Goal: Information Seeking & Learning: Learn about a topic

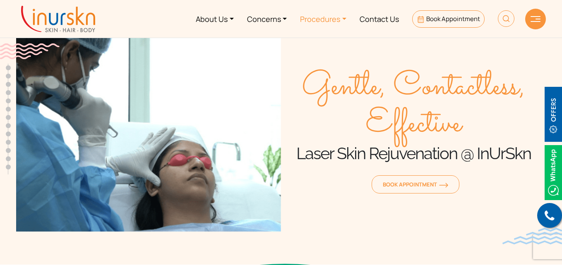
scroll to position [349, 0]
click at [337, 22] on link "Procedures" at bounding box center [324, 18] width 60 height 31
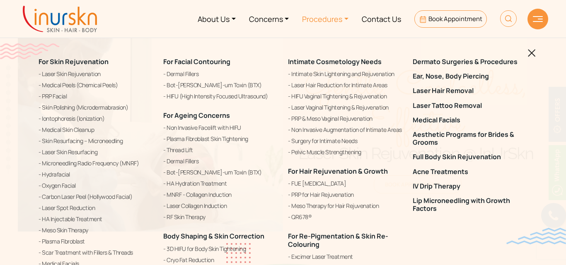
click at [536, 21] on img at bounding box center [538, 19] width 10 height 6
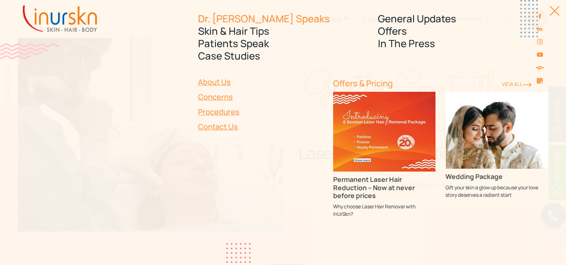
click at [234, 19] on link "Dr. [PERSON_NAME] Speaks" at bounding box center [283, 18] width 170 height 12
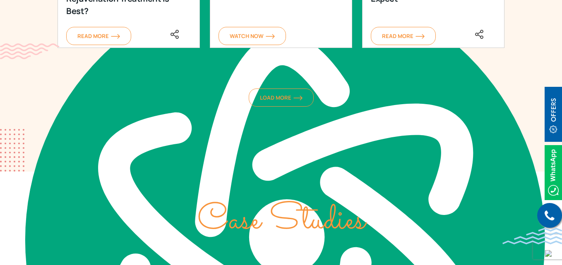
scroll to position [1313, 0]
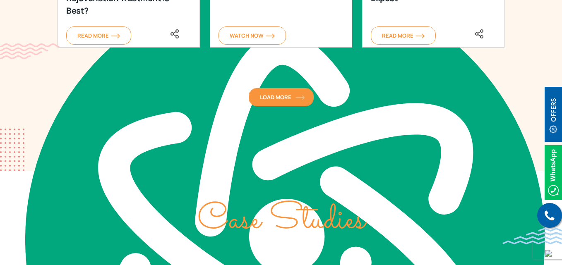
click at [255, 93] on link "Load More" at bounding box center [281, 97] width 65 height 18
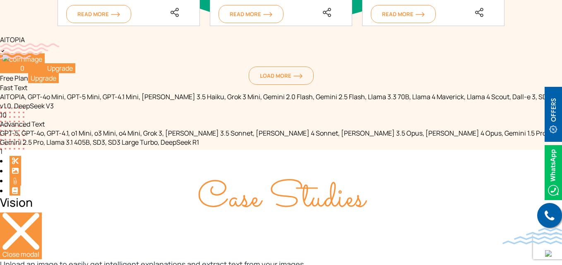
scroll to position [1791, 0]
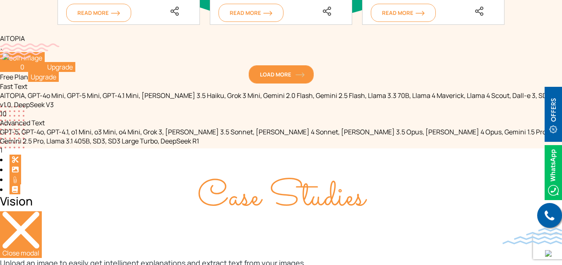
click at [285, 74] on span "Load More" at bounding box center [281, 74] width 43 height 7
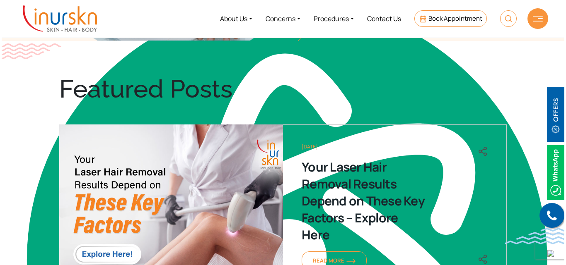
scroll to position [0, 0]
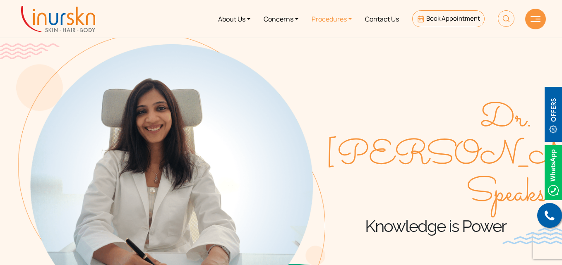
click at [327, 19] on link "Procedures" at bounding box center [331, 18] width 53 height 31
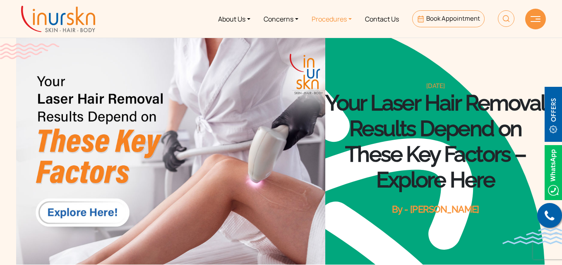
click at [335, 21] on link "Procedures" at bounding box center [331, 18] width 53 height 31
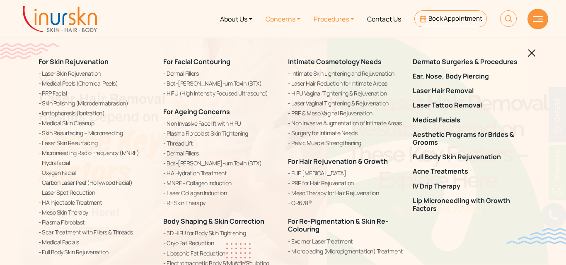
click at [294, 18] on link "Concerns" at bounding box center [283, 18] width 48 height 31
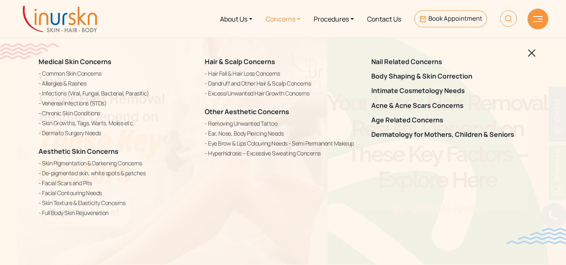
click at [531, 53] on img at bounding box center [532, 53] width 8 height 8
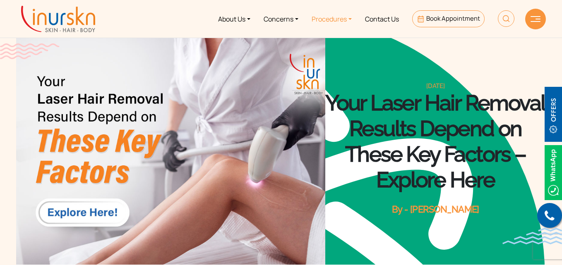
click at [324, 17] on link "Procedures" at bounding box center [331, 18] width 53 height 31
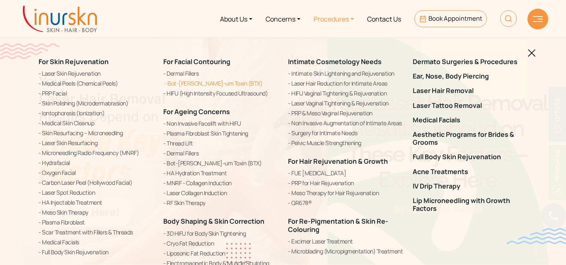
click at [190, 84] on link "Bot-[PERSON_NAME]-um Toxin (BTX)" at bounding box center [220, 83] width 115 height 9
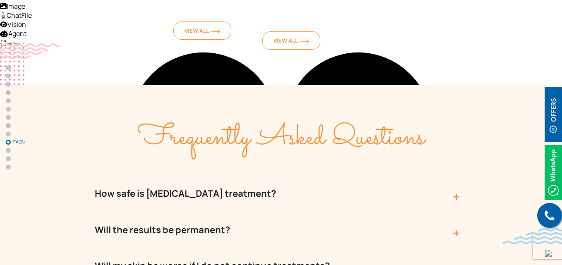
scroll to position [3514, 0]
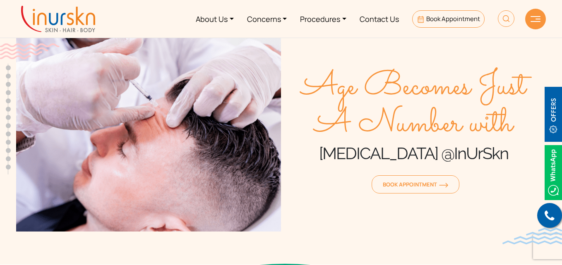
scroll to position [349, 0]
click at [336, 31] on link "Procedures" at bounding box center [324, 18] width 60 height 31
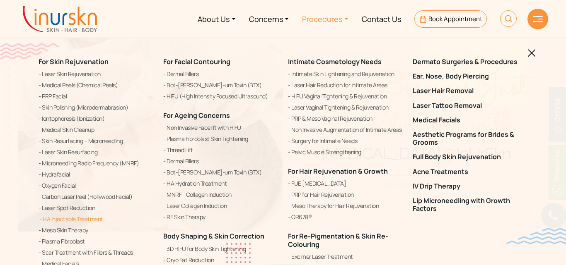
click at [72, 216] on link "HA Injectable Treatment" at bounding box center [96, 220] width 115 height 10
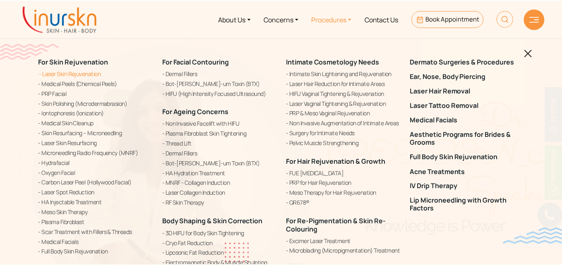
scroll to position [349, 0]
click at [80, 75] on link "Laser Skin Rejuvenation" at bounding box center [96, 73] width 115 height 9
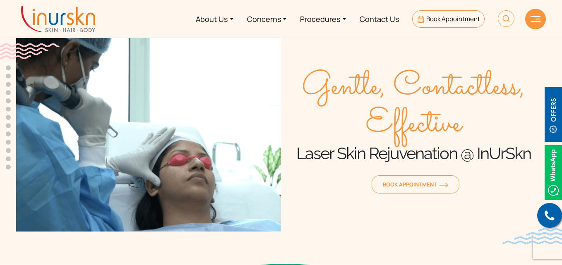
scroll to position [349, 0]
click at [262, 26] on link "Concerns" at bounding box center [267, 18] width 53 height 31
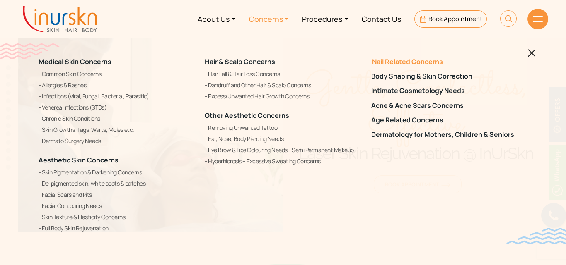
click at [397, 62] on link "Nail Related Concerns" at bounding box center [449, 62] width 156 height 8
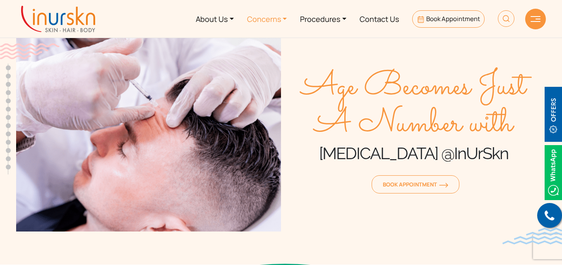
click at [268, 20] on link "Concerns" at bounding box center [267, 18] width 53 height 31
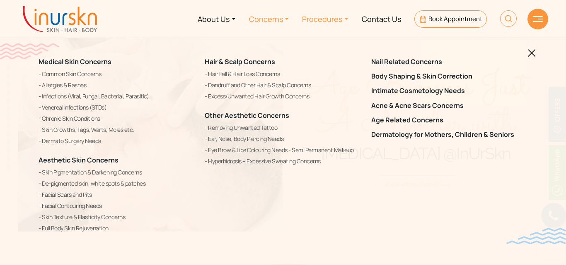
click at [332, 26] on link "Procedures" at bounding box center [325, 18] width 60 height 31
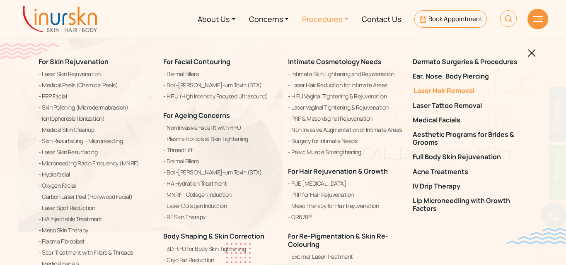
click at [446, 91] on link "Laser Hair Removal" at bounding box center [469, 91] width 115 height 8
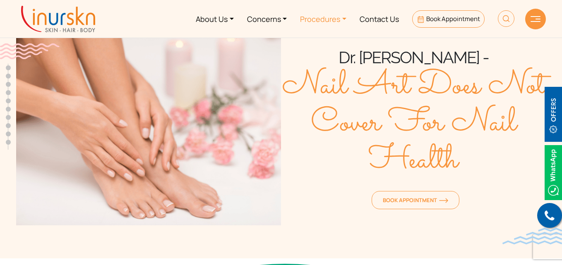
click at [337, 22] on link "Procedures" at bounding box center [324, 18] width 60 height 31
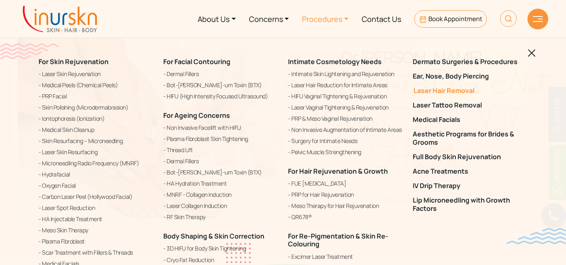
click at [453, 93] on link "Laser Hair Removal" at bounding box center [469, 91] width 115 height 8
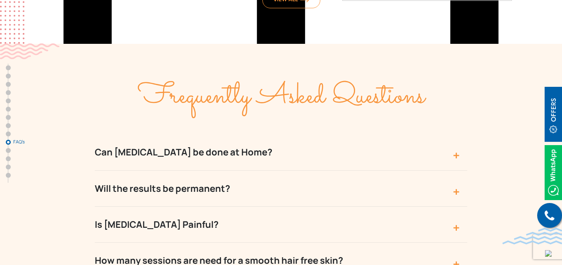
scroll to position [4020, 0]
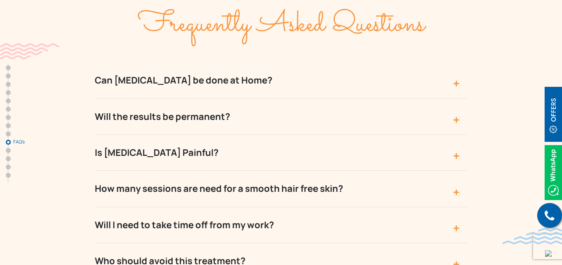
click at [405, 63] on button "Can [MEDICAL_DATA] be done at Home?" at bounding box center [281, 81] width 373 height 36
